Goal: Task Accomplishment & Management: Complete application form

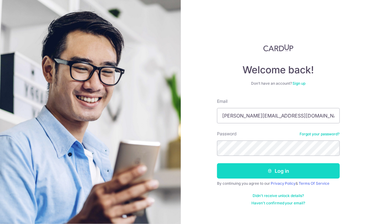
click at [280, 168] on button "Log in" at bounding box center [278, 170] width 123 height 15
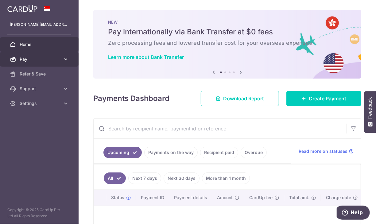
click at [64, 60] on icon at bounding box center [66, 59] width 6 height 6
click at [58, 56] on span "Pay" at bounding box center [40, 59] width 41 height 6
click at [28, 43] on span "Home" at bounding box center [40, 44] width 41 height 6
click at [238, 72] on icon at bounding box center [240, 72] width 7 height 8
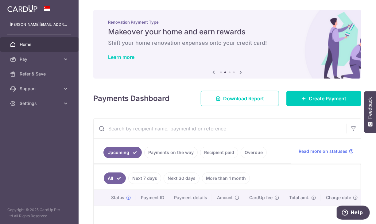
click at [240, 72] on icon at bounding box center [240, 72] width 7 height 8
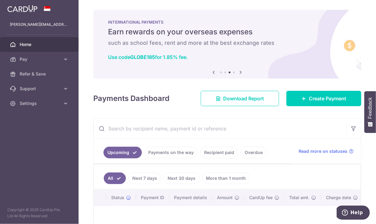
click at [240, 72] on icon at bounding box center [240, 72] width 7 height 8
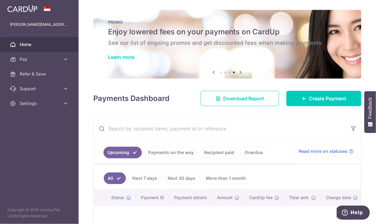
click at [240, 72] on icon at bounding box center [240, 72] width 7 height 8
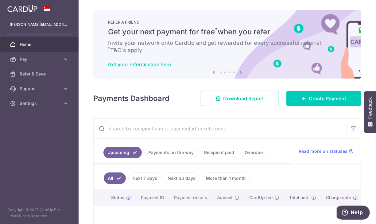
click at [213, 72] on icon at bounding box center [213, 72] width 7 height 8
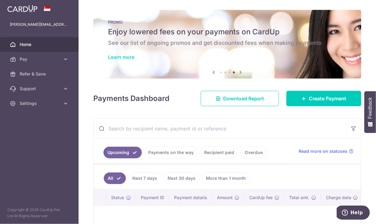
click at [119, 57] on link "Learn more" at bounding box center [121, 57] width 26 height 6
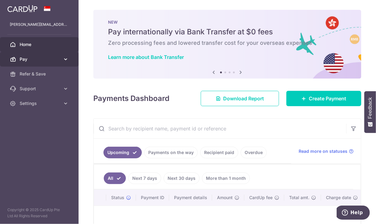
click at [57, 59] on span "Pay" at bounding box center [40, 59] width 41 height 6
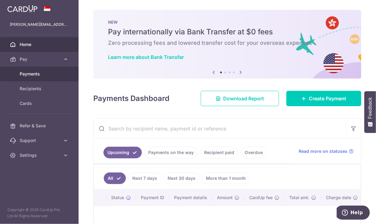
click at [41, 72] on span "Payments" at bounding box center [40, 74] width 41 height 6
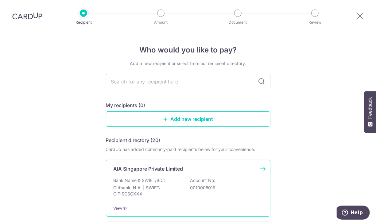
click at [148, 178] on p "Bank Name & SWIFT/BIC:" at bounding box center [140, 181] width 52 height 6
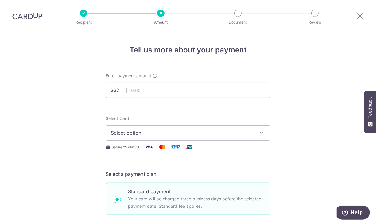
click at [125, 132] on span "Select option" at bounding box center [182, 132] width 143 height 7
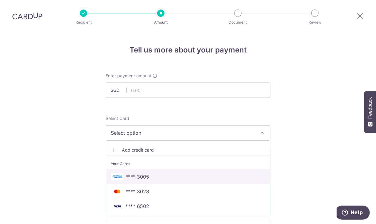
click at [134, 175] on span "**** 3005" at bounding box center [138, 176] width 24 height 7
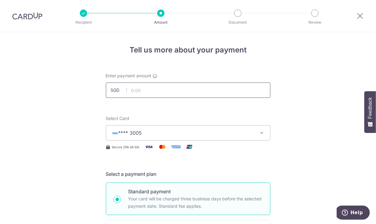
click at [139, 93] on input "text" at bounding box center [188, 90] width 165 height 15
type input "889.4"
type input "889.40"
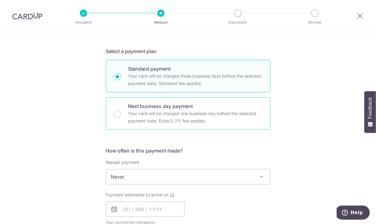
scroll to position [154, 0]
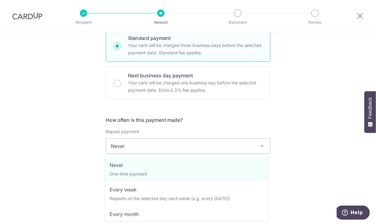
click at [180, 146] on span "Never" at bounding box center [188, 146] width 164 height 15
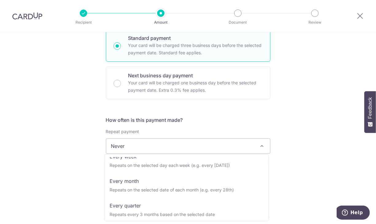
scroll to position [61, 0]
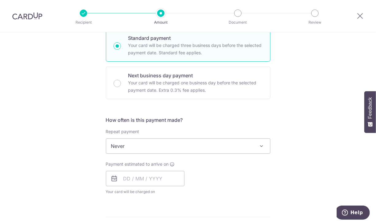
click at [61, 144] on div "Tell us more about your payment Enter payment amount SGD 889.40 889.40 Select C…" at bounding box center [188, 157] width 376 height 556
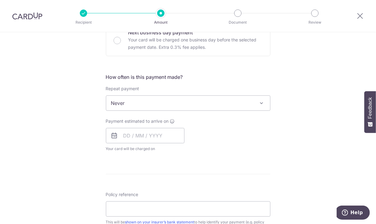
scroll to position [215, 0]
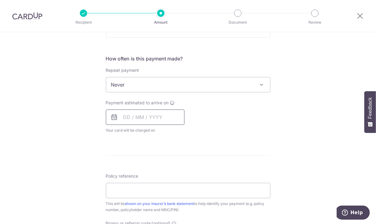
click at [131, 117] on input "text" at bounding box center [145, 117] width 79 height 15
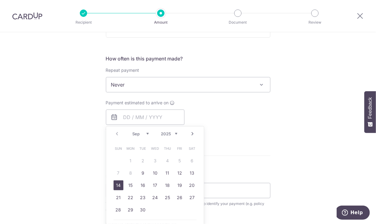
click at [115, 186] on link "14" at bounding box center [119, 186] width 10 height 10
type input "[DATE]"
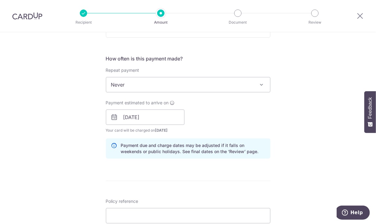
click at [68, 160] on div "Tell us more about your payment Enter payment amount SGD 889.40 889.40 Select C…" at bounding box center [188, 107] width 376 height 581
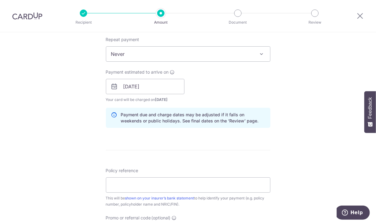
scroll to position [276, 0]
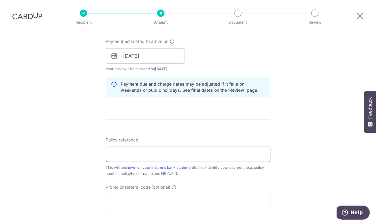
click at [149, 157] on input "Policy reference" at bounding box center [188, 154] width 165 height 15
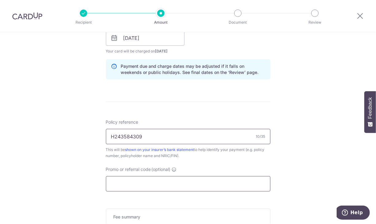
scroll to position [307, 0]
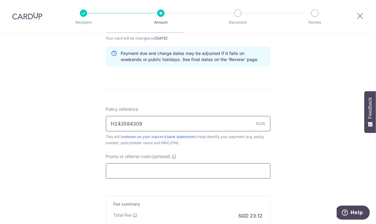
type input "H243584309"
click at [142, 172] on input "Promo or referral code (optional)" at bounding box center [188, 170] width 165 height 15
paste input "25AMEX18"
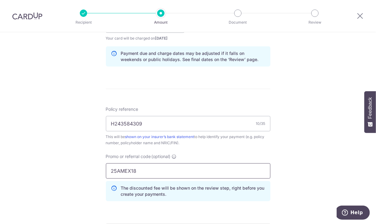
type input "25AMEX18"
click at [292, 163] on div "Tell us more about your payment Enter payment amount SGD 889.40 889.40 Select C…" at bounding box center [188, 29] width 376 height 608
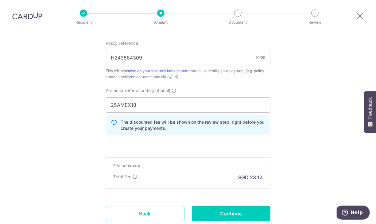
scroll to position [399, 0]
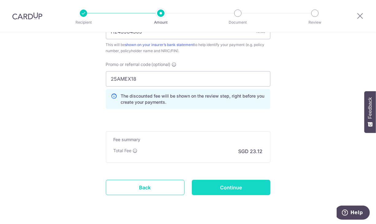
click at [225, 184] on input "Continue" at bounding box center [231, 187] width 79 height 15
type input "Create Schedule"
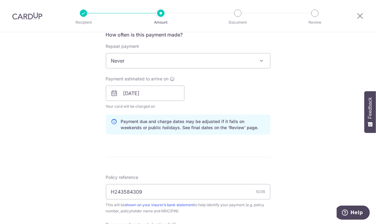
scroll to position [331, 0]
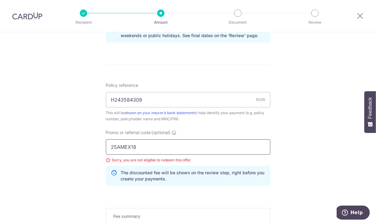
click at [158, 143] on input "25AMEX18" at bounding box center [188, 146] width 165 height 15
type input "25AMEX21"
click at [275, 158] on div "Tell us more about your payment Enter payment amount SGD 889.40 889.40 Select C…" at bounding box center [188, 9] width 376 height 617
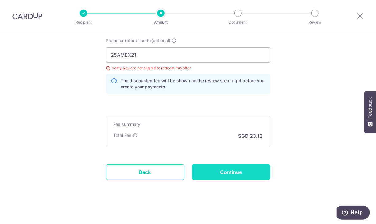
click at [237, 169] on input "Continue" at bounding box center [231, 172] width 79 height 15
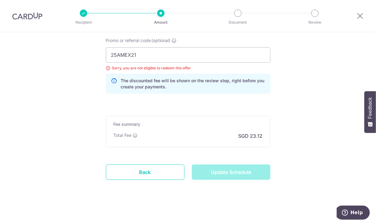
type input "Update Schedule"
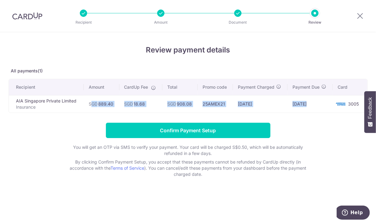
drag, startPoint x: 90, startPoint y: 103, endPoint x: 341, endPoint y: 106, distance: 250.4
click at [341, 106] on tr "AIA Singapore Private Limited Insurance SGD 889.40 SGD 18.68 SGD 908.08 25AMEX2…" at bounding box center [188, 104] width 359 height 18
drag, startPoint x: 341, startPoint y: 106, endPoint x: 337, endPoint y: 129, distance: 23.6
click at [337, 129] on form "Confirm Payment Setup You will get an OTP via SMS to verify your payment. Your …" at bounding box center [188, 150] width 359 height 55
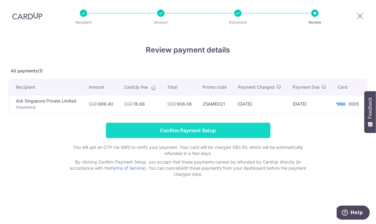
click at [184, 131] on input "Confirm Payment Setup" at bounding box center [188, 130] width 165 height 15
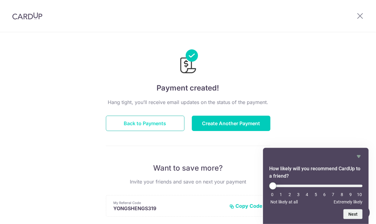
click at [154, 123] on button "Back to Payments" at bounding box center [145, 123] width 79 height 15
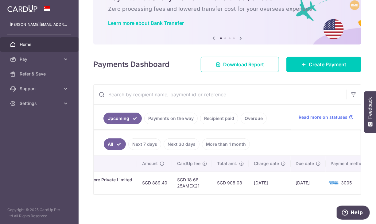
scroll to position [0, 187]
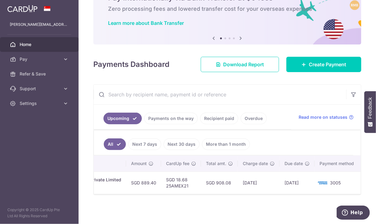
click at [285, 203] on div "× Pause Schedule Pause all future payments in this series Pause just this one p…" at bounding box center [228, 112] width 298 height 224
